Goal: Information Seeking & Learning: Learn about a topic

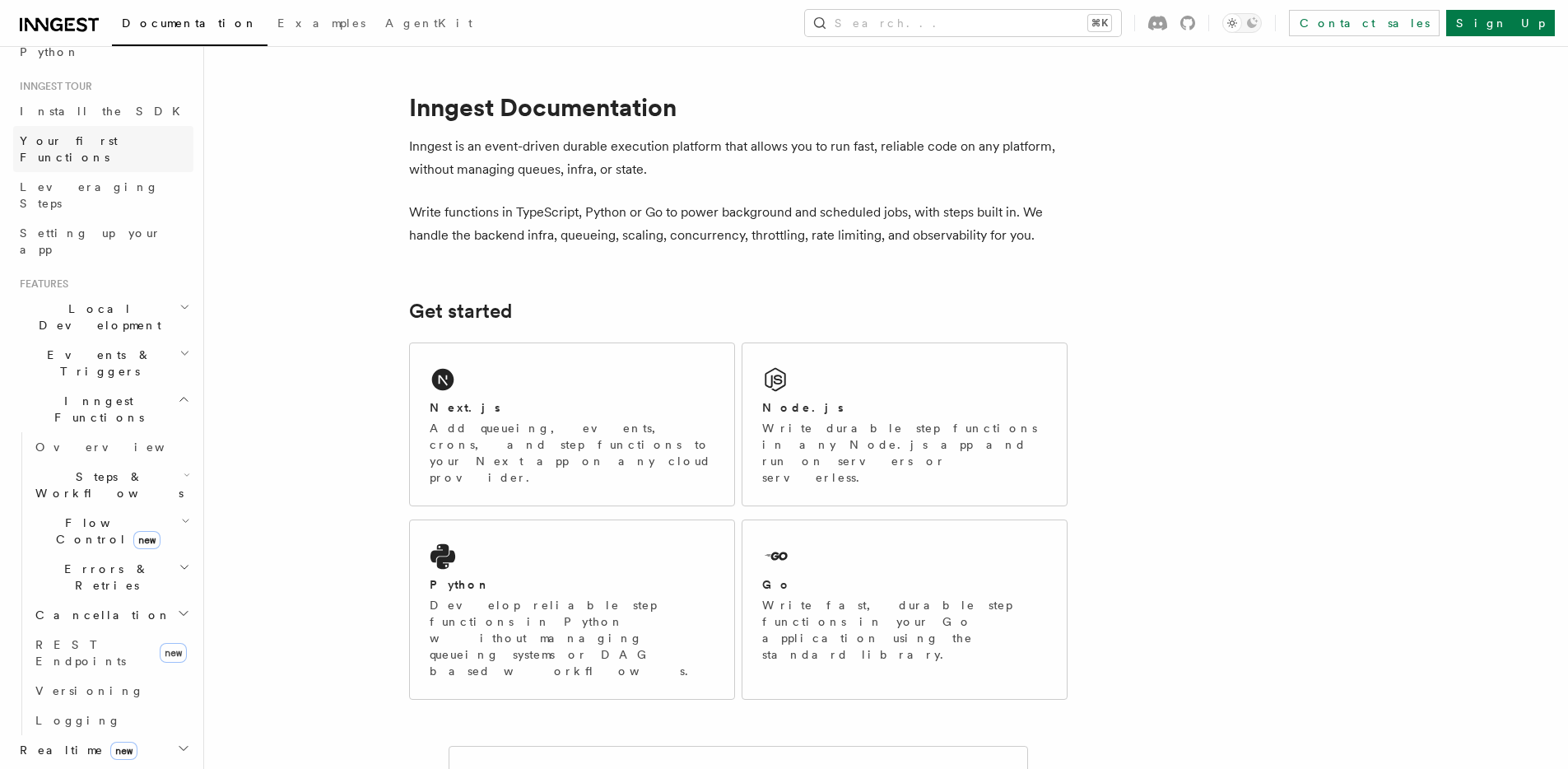
scroll to position [144, 0]
click at [163, 383] on h2 "Inngest Functions" at bounding box center [103, 405] width 180 height 46
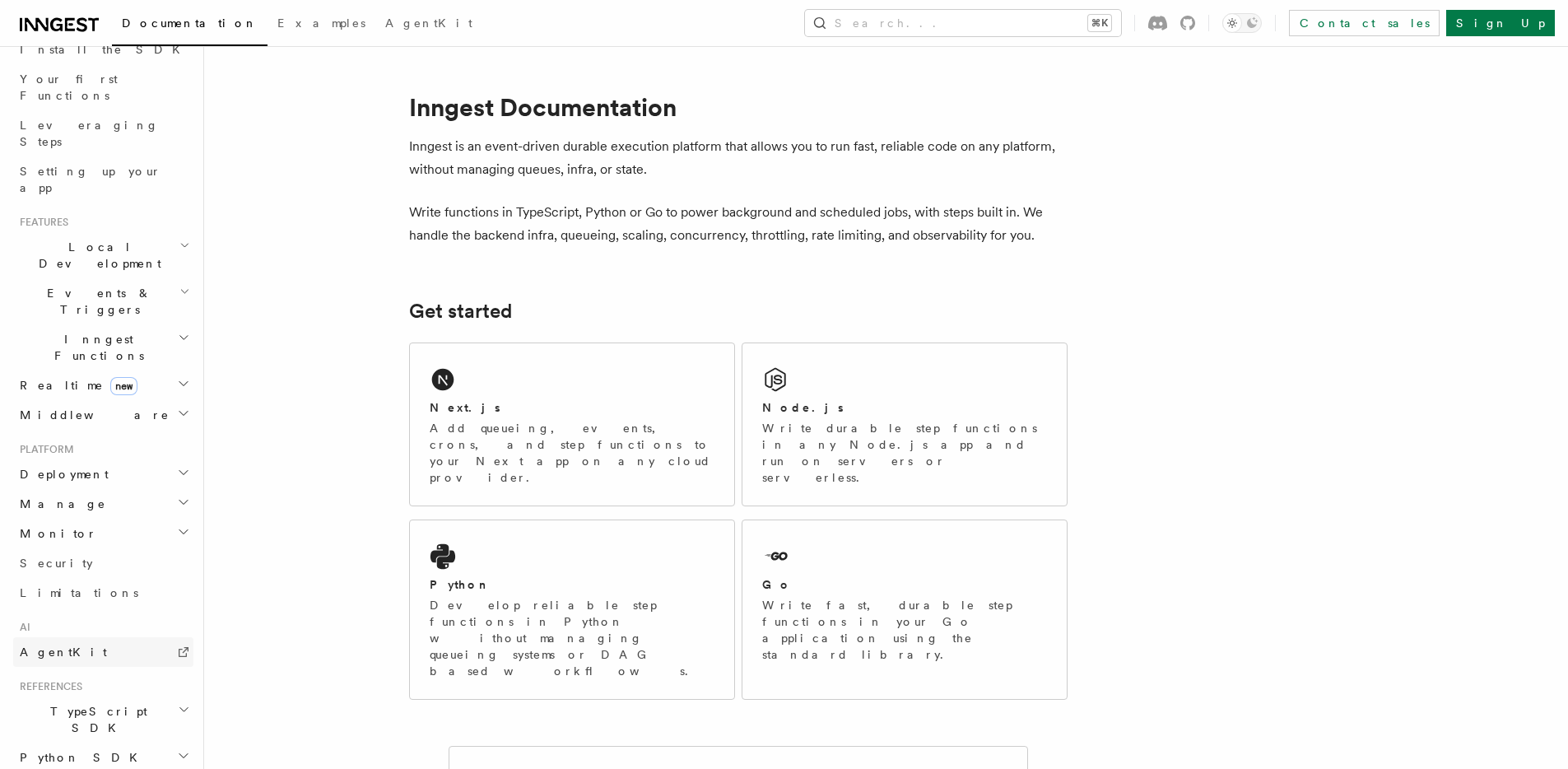
scroll to position [200, 0]
click at [159, 280] on h2 "Events & Triggers" at bounding box center [103, 303] width 180 height 46
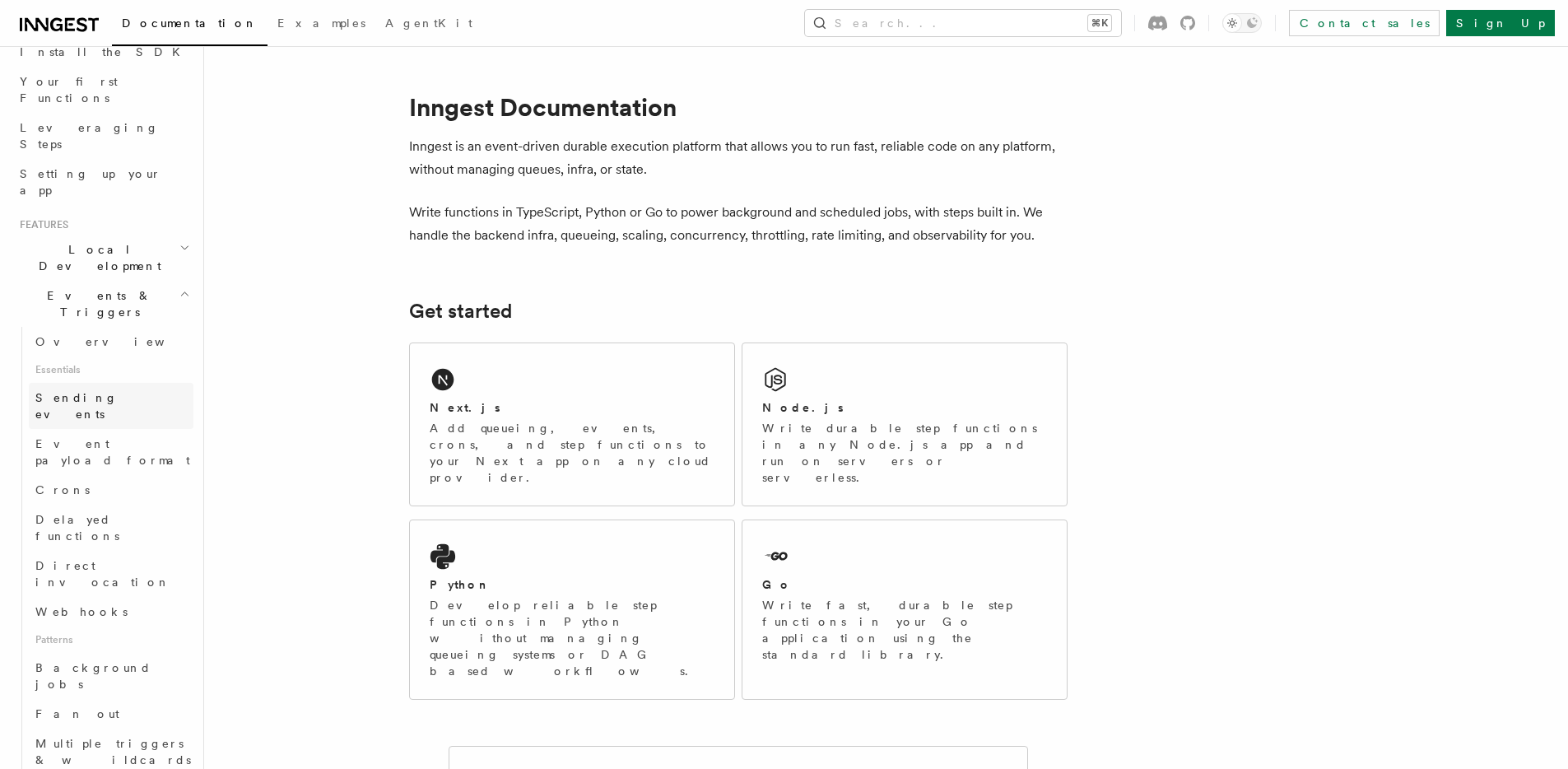
click at [123, 383] on link "Sending events" at bounding box center [111, 405] width 165 height 46
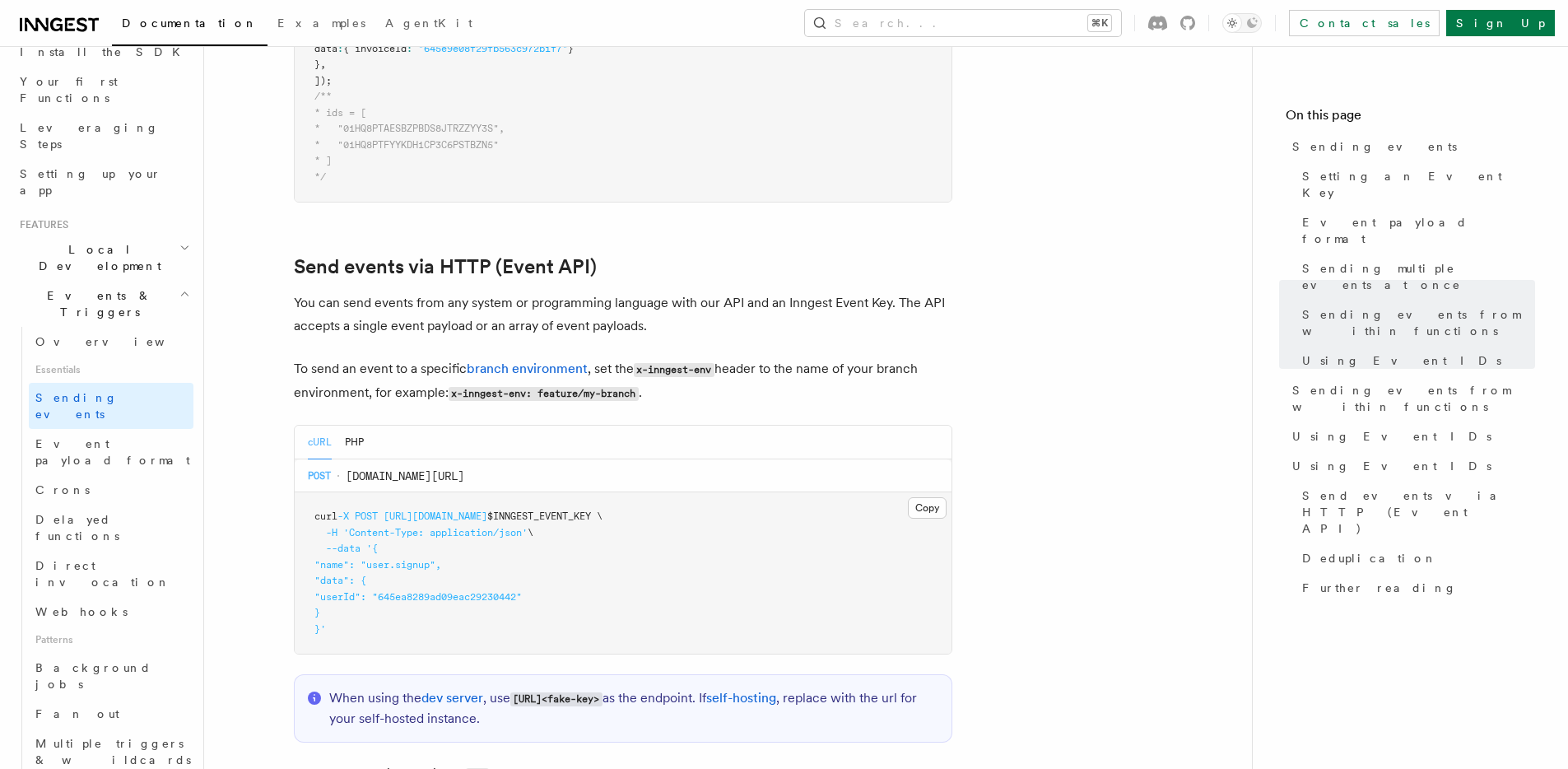
scroll to position [3297, 0]
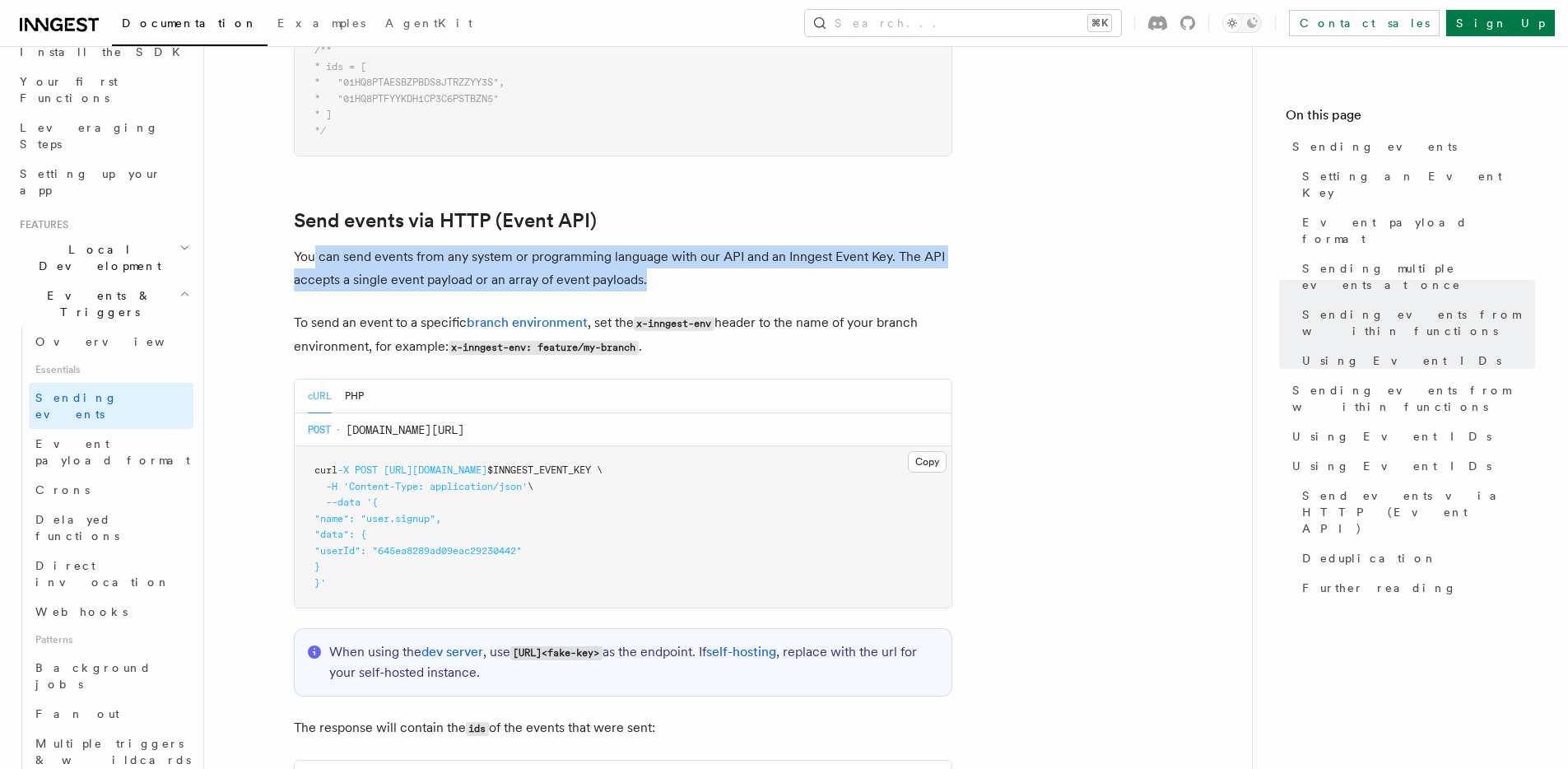
drag, startPoint x: 313, startPoint y: 232, endPoint x: 695, endPoint y: 260, distance: 383.0
click at [695, 260] on p "You can send events from any system or programming language with our API and an…" at bounding box center [623, 268] width 658 height 46
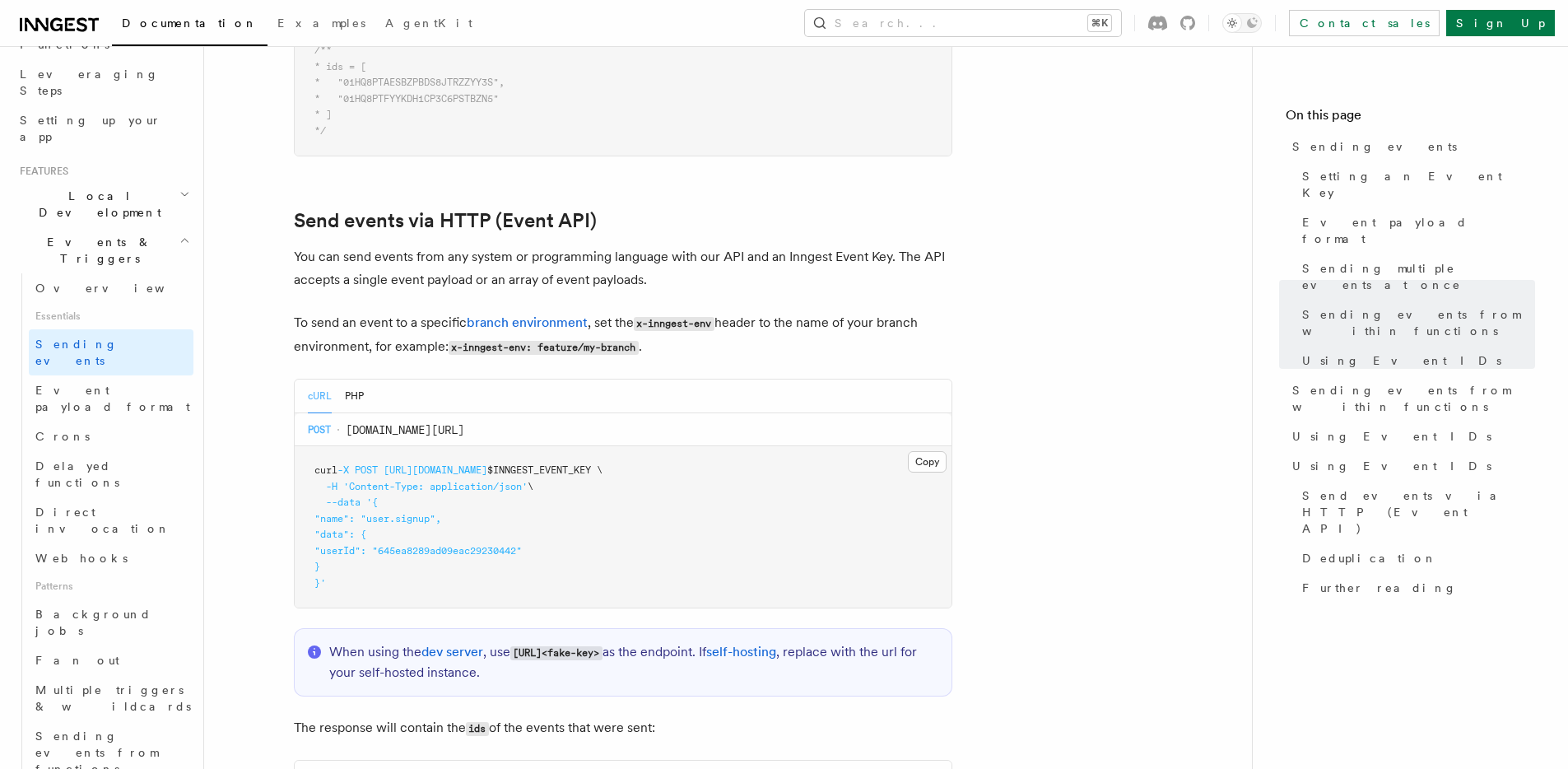
scroll to position [3526, 0]
